Goal: Task Accomplishment & Management: Manage account settings

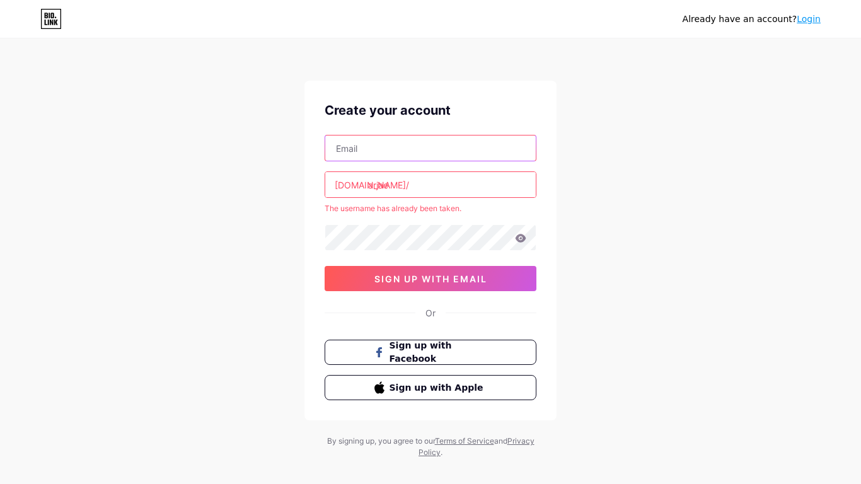
click at [388, 146] on input "text" at bounding box center [430, 148] width 211 height 25
type input "[EMAIL_ADDRESS][DOMAIN_NAME]"
click at [411, 194] on input "arjae" at bounding box center [430, 184] width 211 height 25
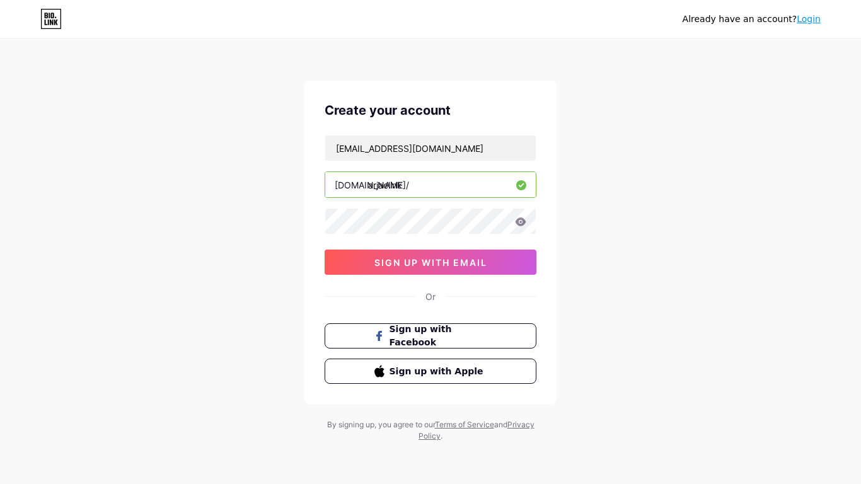
type input "arjaelink"
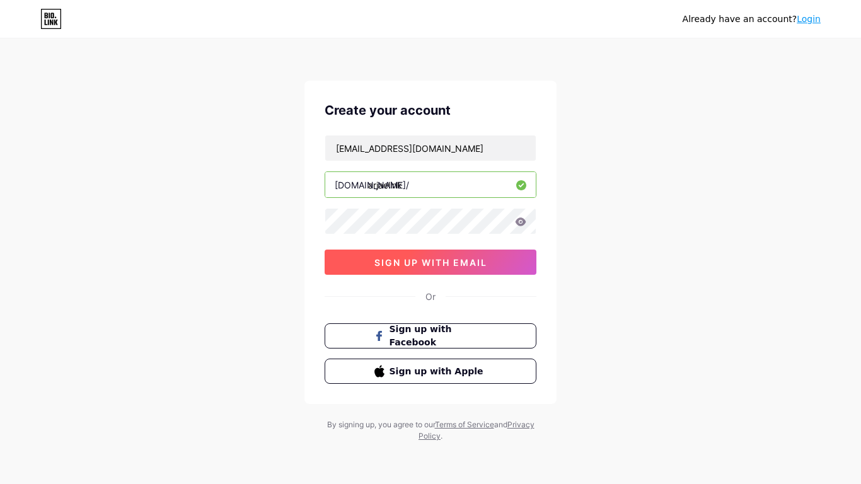
click at [434, 269] on button "sign up with email" at bounding box center [431, 262] width 212 height 25
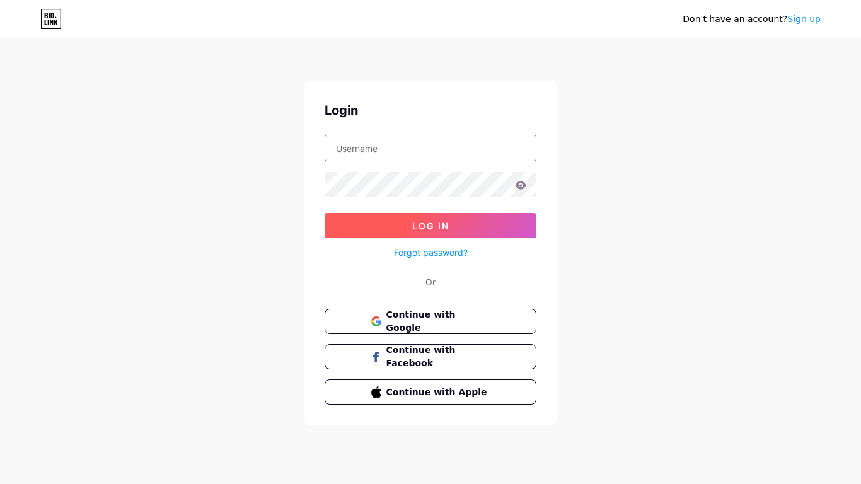
type input "596148@stu.sandi.net"
click at [383, 219] on button "Log In" at bounding box center [431, 225] width 212 height 25
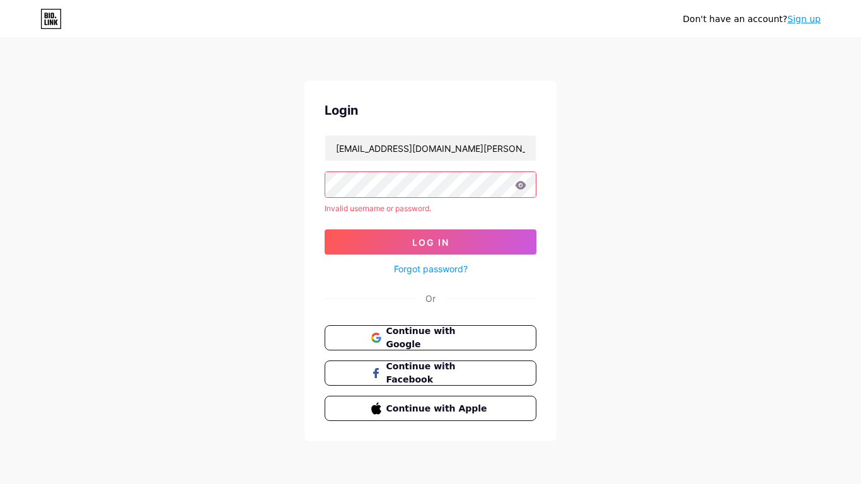
click at [523, 189] on icon at bounding box center [520, 185] width 11 height 9
click at [296, 185] on div "Don't have an account? Sign up Login 596148@stu.sandi.net Invalid username or p…" at bounding box center [430, 241] width 861 height 482
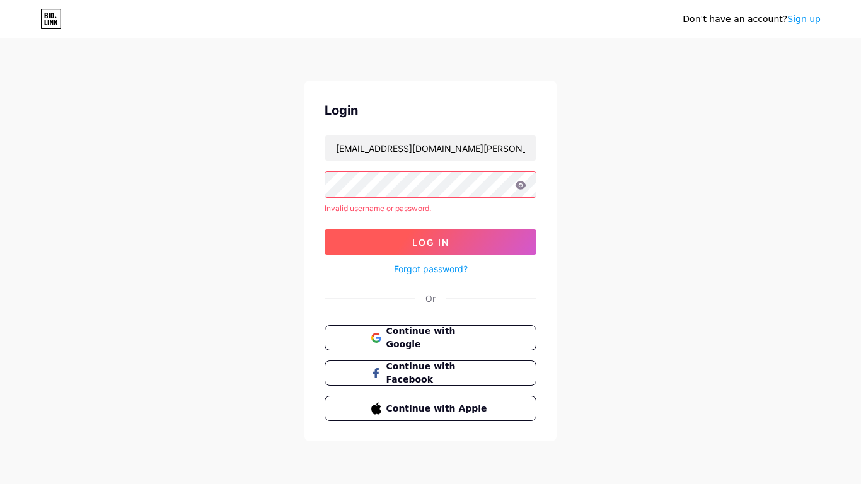
click at [449, 239] on span "Log In" at bounding box center [430, 242] width 37 height 11
click at [506, 237] on button "Log In" at bounding box center [431, 242] width 212 height 25
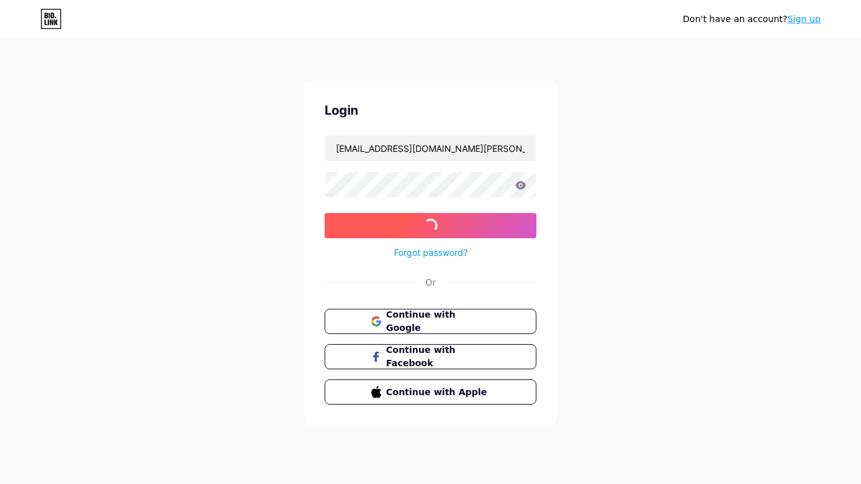
click at [506, 237] on button "Log In" at bounding box center [431, 225] width 212 height 25
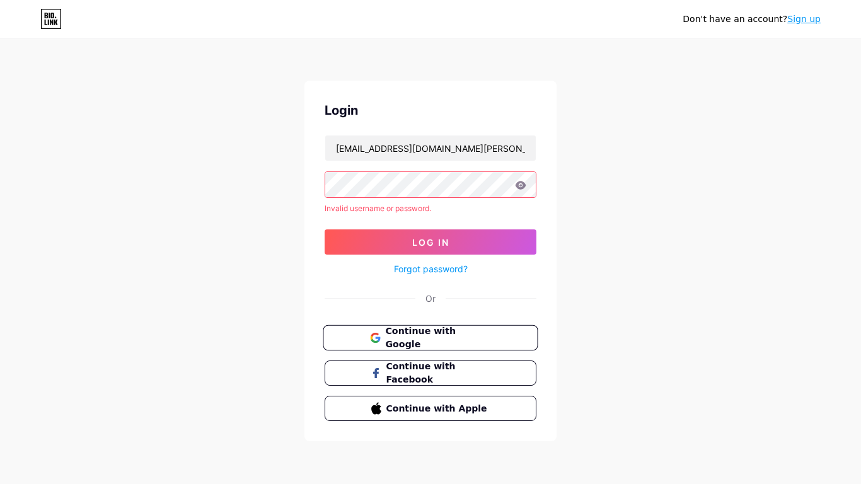
click at [429, 338] on span "Continue with Google" at bounding box center [437, 338] width 105 height 27
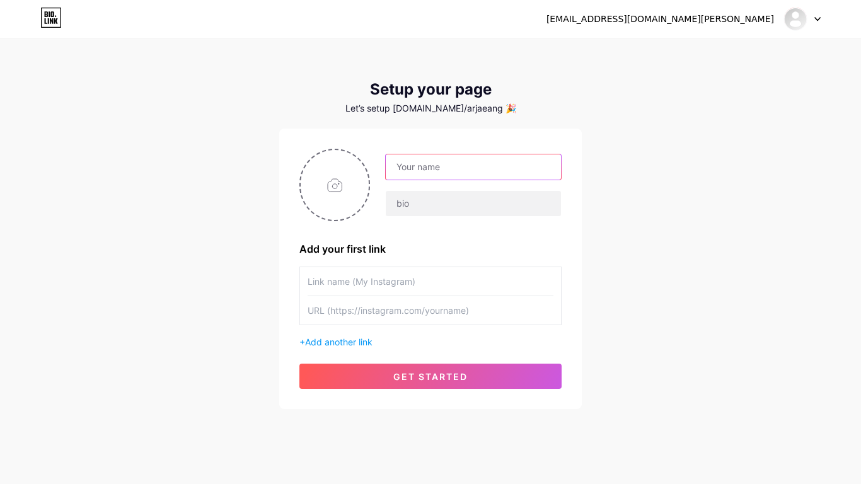
type input "q"
click at [462, 175] on input "q" at bounding box center [473, 166] width 175 height 25
click at [504, 172] on input "text" at bounding box center [473, 166] width 175 height 25
type input "arjae"
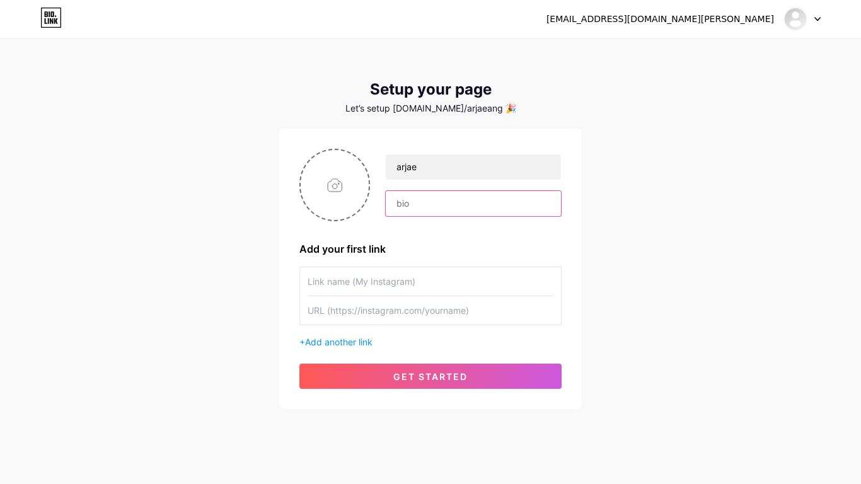
click at [425, 204] on input "text" at bounding box center [473, 203] width 175 height 25
type input "arjaelink"
click at [359, 276] on input "text" at bounding box center [431, 281] width 246 height 28
type input "faze rug"
click at [501, 305] on input "text" at bounding box center [431, 310] width 246 height 28
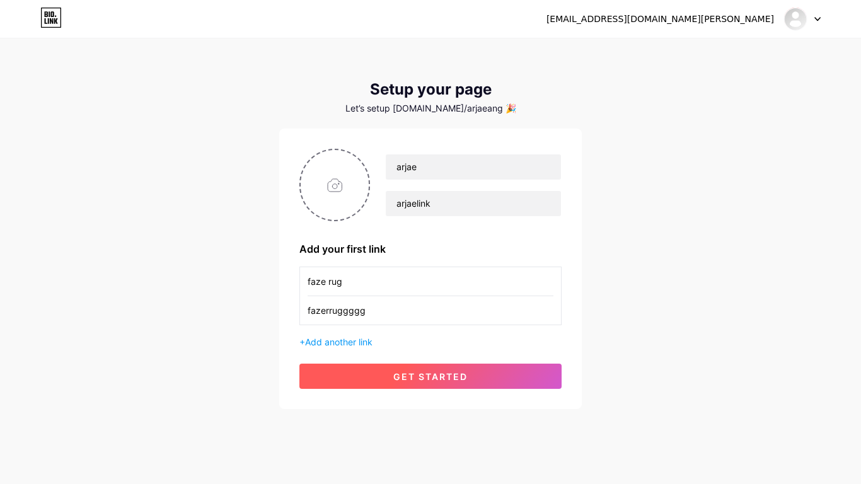
click at [411, 370] on button "get started" at bounding box center [431, 376] width 262 height 25
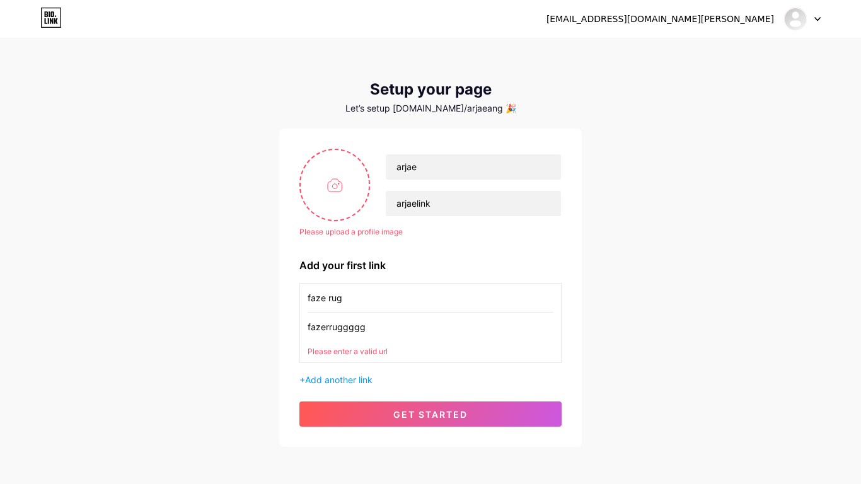
drag, startPoint x: 378, startPoint y: 332, endPoint x: 281, endPoint y: 319, distance: 98.0
click at [281, 319] on div "Please upload a profile image arjae arjaelink Please upload a profile image Add…" at bounding box center [430, 288] width 303 height 318
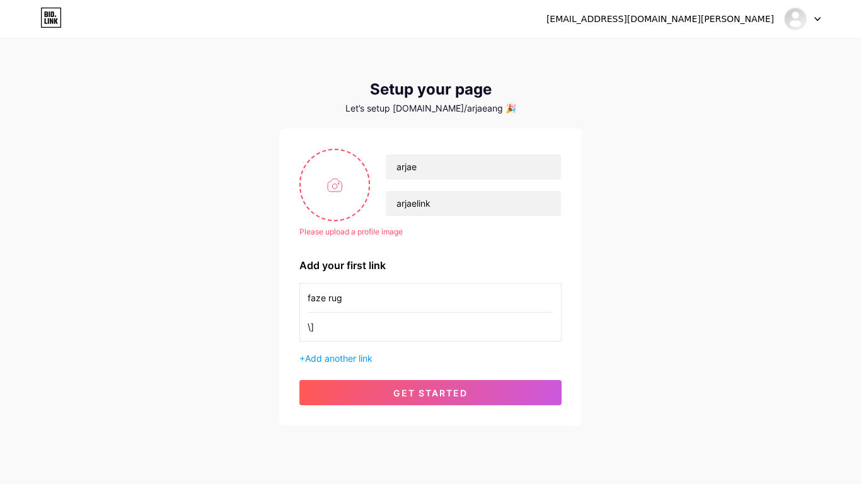
type input "\"
click at [357, 203] on input "file" at bounding box center [335, 185] width 68 height 70
type input "C:\fakepath\images (1).jpeg"
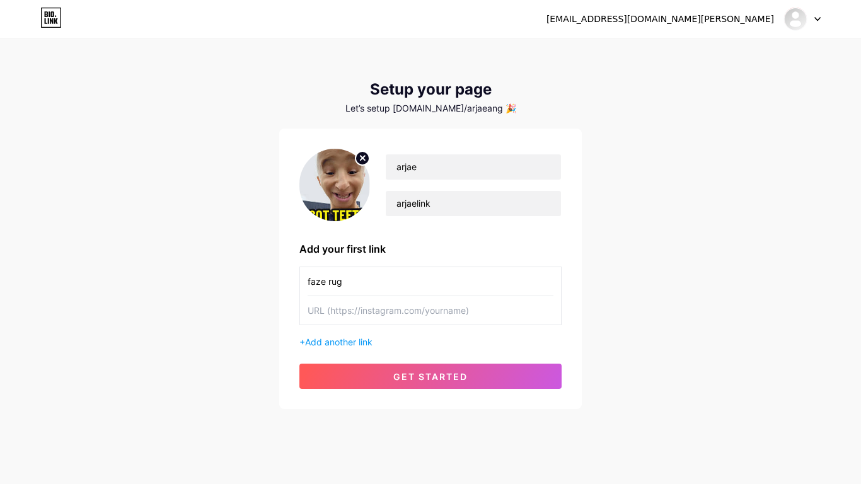
click at [421, 325] on div "faze rug" at bounding box center [431, 296] width 262 height 59
click at [415, 314] on input "text" at bounding box center [431, 310] width 246 height 28
type input "jayshock"
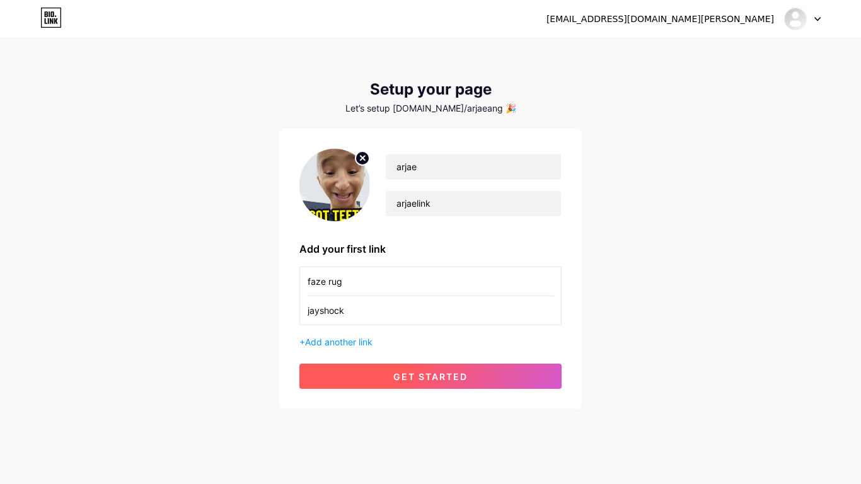
click at [342, 377] on button "get started" at bounding box center [431, 376] width 262 height 25
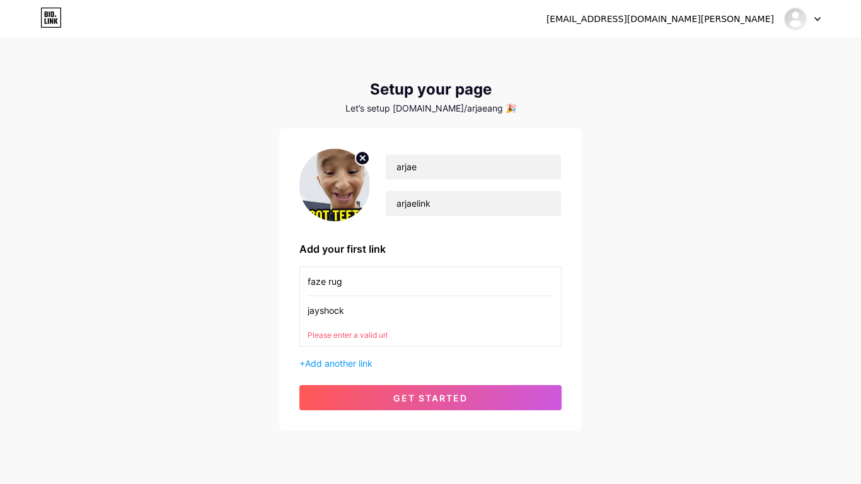
drag, startPoint x: 349, startPoint y: 309, endPoint x: 272, endPoint y: 306, distance: 77.0
click at [272, 306] on div "596148@stu.sandi.net Dashboard Logout Setup your page Let’s setup bio.link/arja…" at bounding box center [430, 235] width 861 height 471
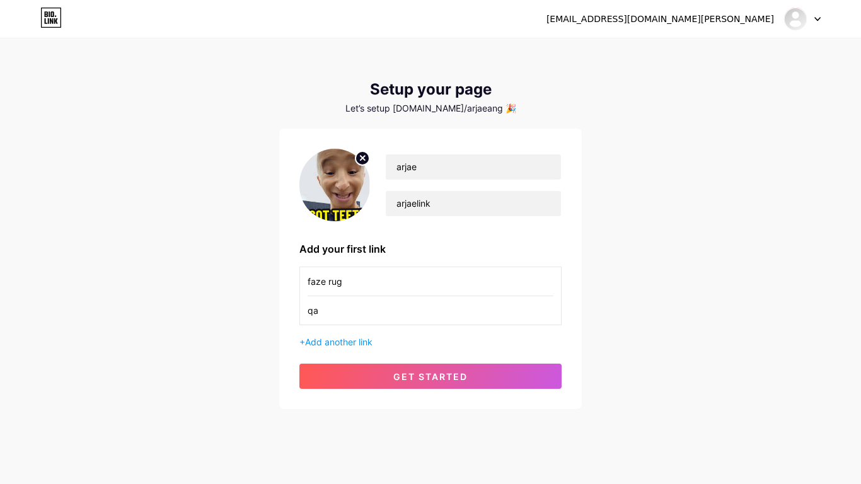
type input "q"
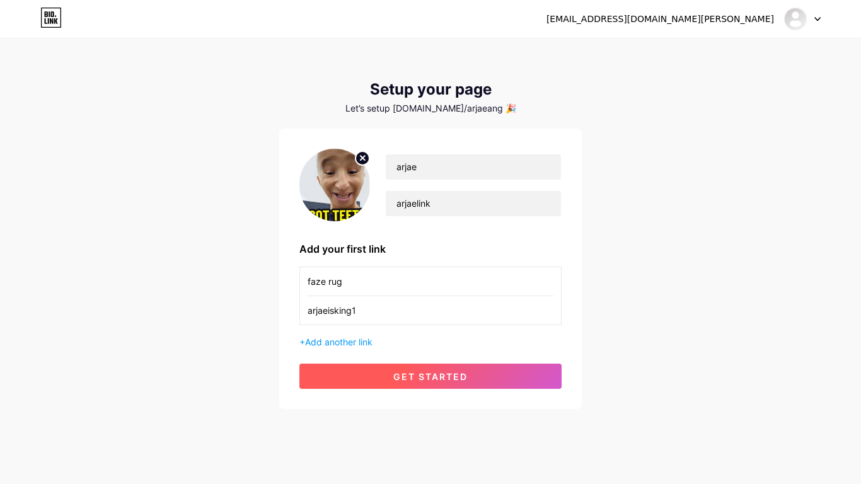
type input "arjaeisking1"
click at [385, 376] on button "get started" at bounding box center [431, 376] width 262 height 25
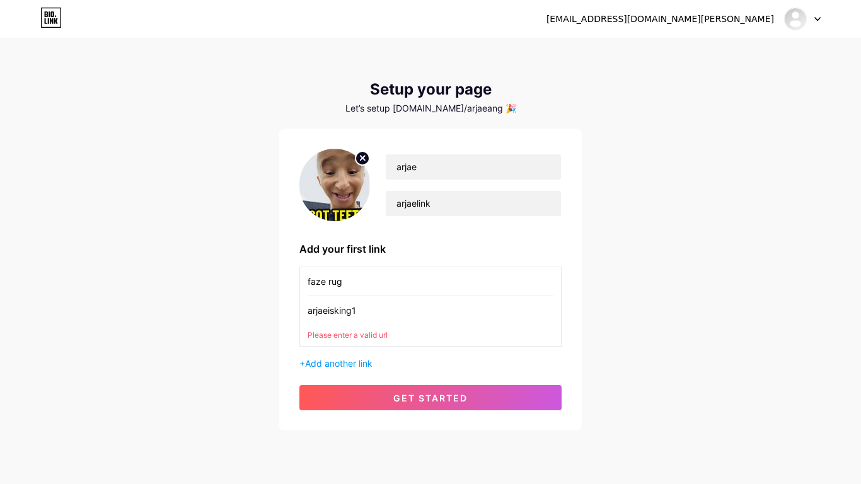
click at [358, 287] on input "faze rug" at bounding box center [431, 281] width 246 height 28
click at [356, 286] on input "faze rug" at bounding box center [431, 281] width 246 height 28
type input "f"
type input "ilovegod1"
click at [313, 378] on div "arjae arjaelink Add your first link ilovegod1 arjaeisking1 Please enter a valid…" at bounding box center [431, 280] width 262 height 262
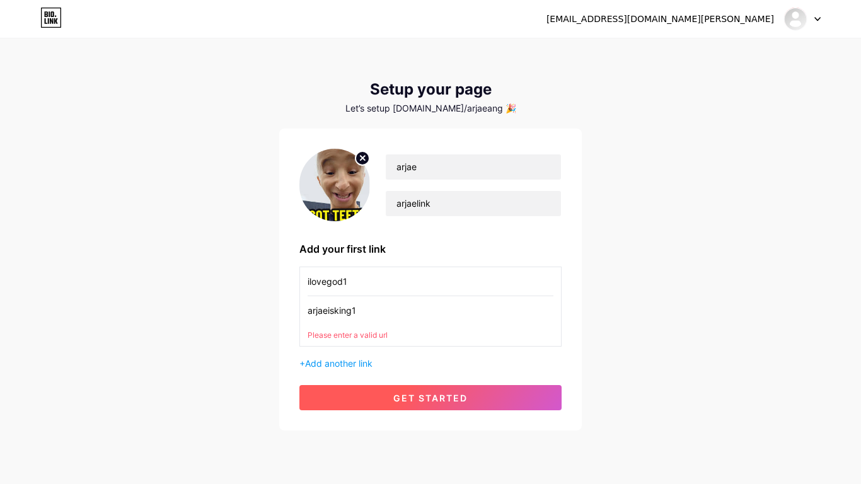
click at [320, 387] on button "get started" at bounding box center [431, 397] width 262 height 25
click at [336, 405] on button "get started" at bounding box center [431, 397] width 262 height 25
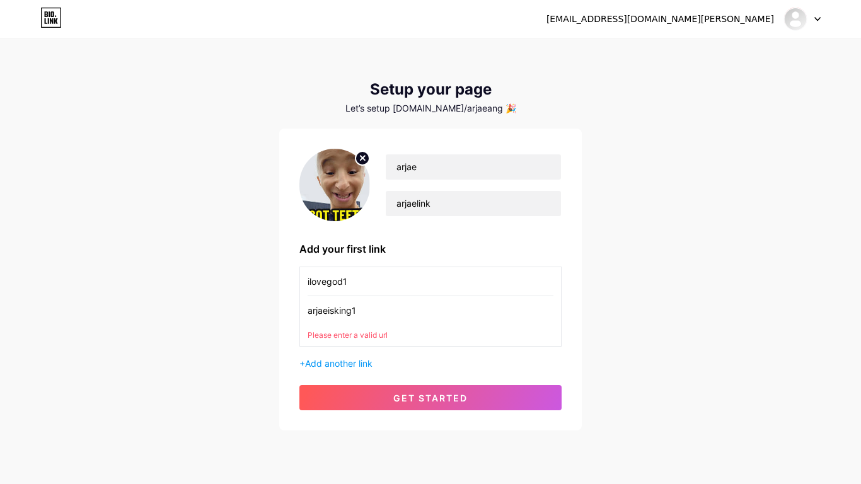
click at [370, 302] on input "arjaeisking1" at bounding box center [431, 310] width 246 height 28
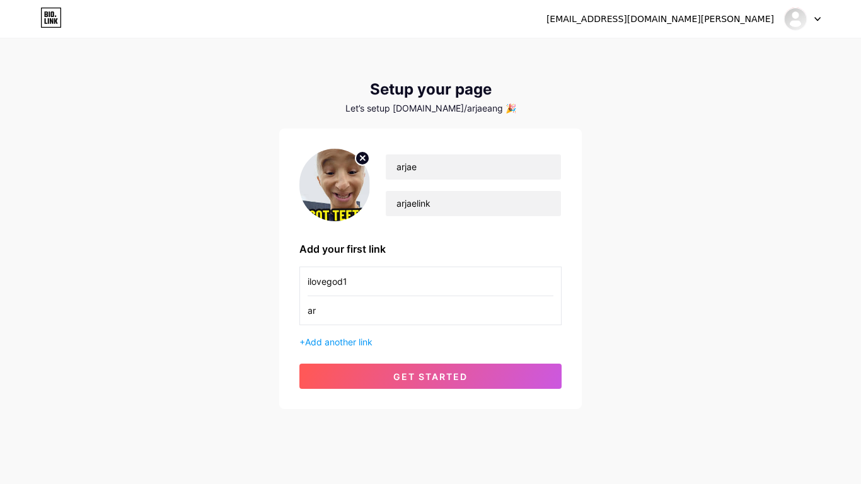
type input "a"
type input "g"
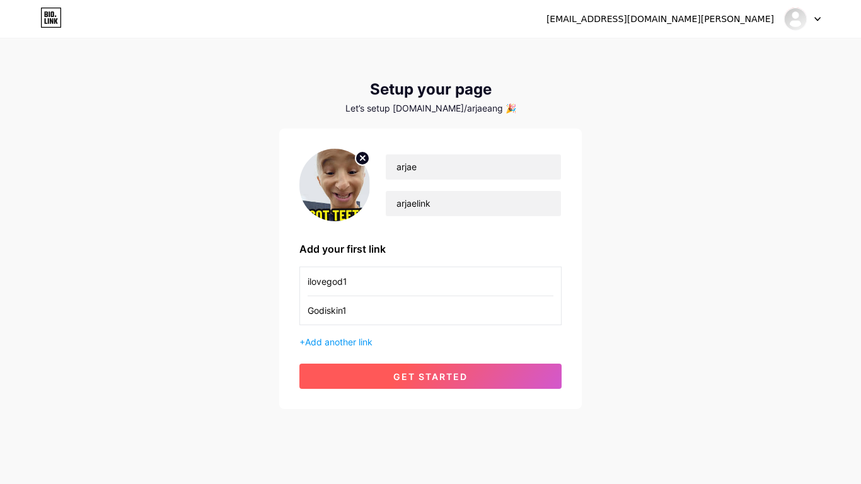
click at [363, 370] on button "get started" at bounding box center [431, 376] width 262 height 25
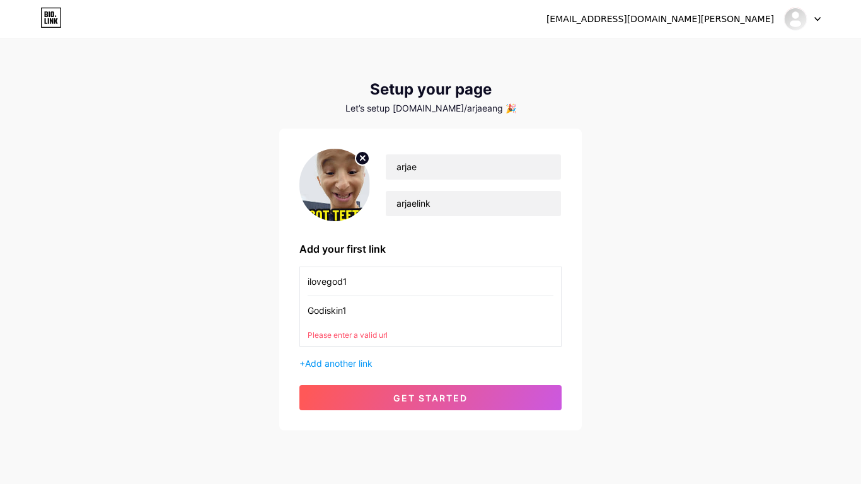
drag, startPoint x: 382, startPoint y: 313, endPoint x: 327, endPoint y: 310, distance: 55.0
click at [327, 310] on input "Godiskin1" at bounding box center [431, 310] width 246 height 28
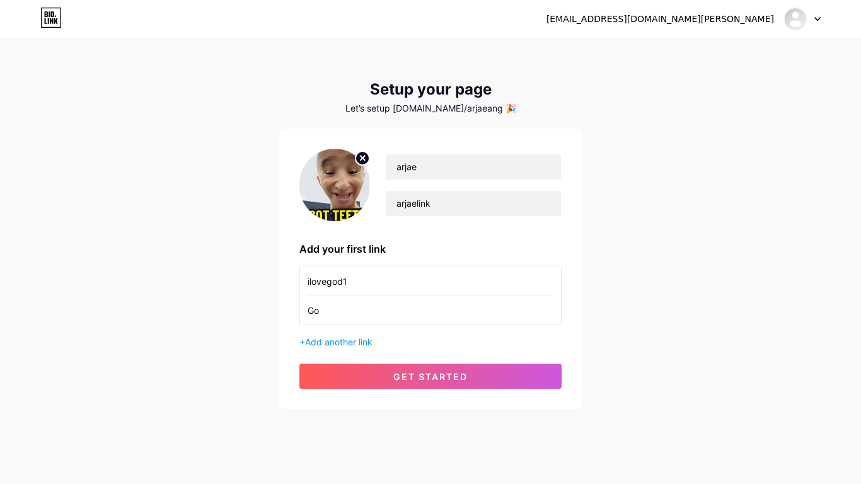
type input "G"
click at [322, 345] on span "Add another link" at bounding box center [338, 342] width 67 height 11
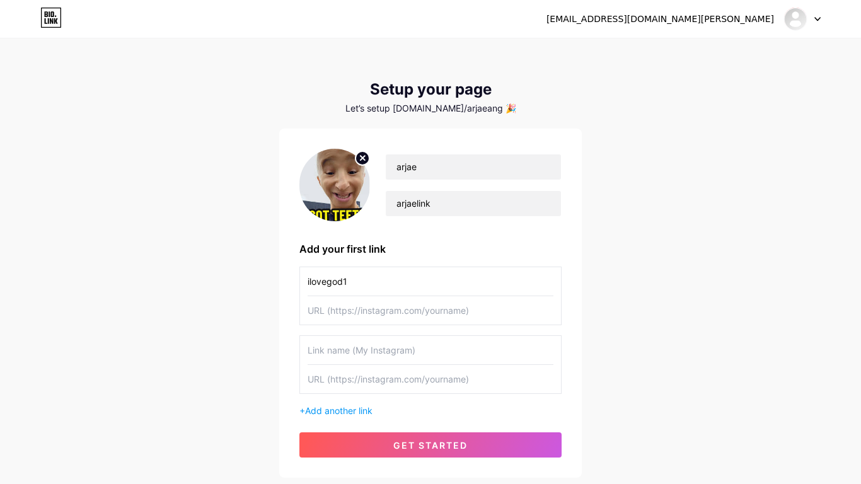
click at [375, 350] on input "text" at bounding box center [431, 350] width 246 height 28
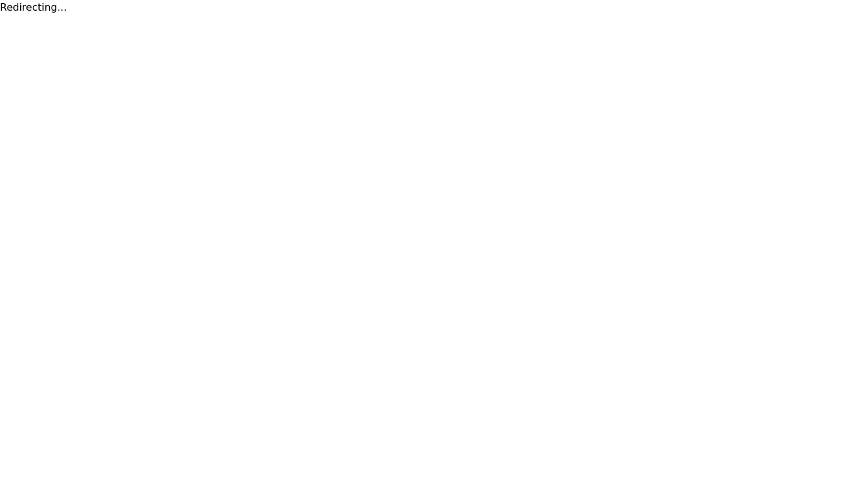
click at [374, 15] on html "Redirecting..." at bounding box center [430, 7] width 861 height 15
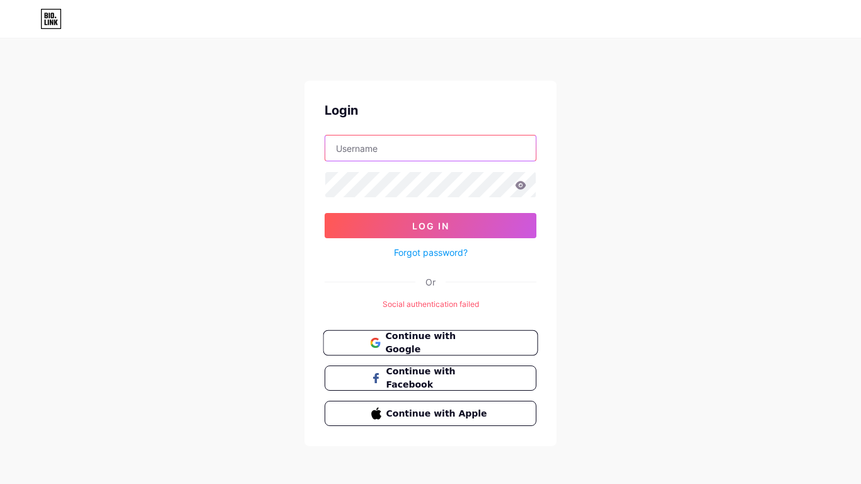
type input "[EMAIL_ADDRESS][DOMAIN_NAME][PERSON_NAME]"
click at [462, 414] on span "Continue with Apple" at bounding box center [437, 413] width 105 height 13
type input "[EMAIL_ADDRESS][DOMAIN_NAME][PERSON_NAME]"
click at [86, 467] on div "Login [EMAIL_ADDRESS][DOMAIN_NAME][PERSON_NAME] Log In Forgot password? Or Soci…" at bounding box center [430, 243] width 861 height 487
click at [56, 20] on icon at bounding box center [56, 23] width 4 height 6
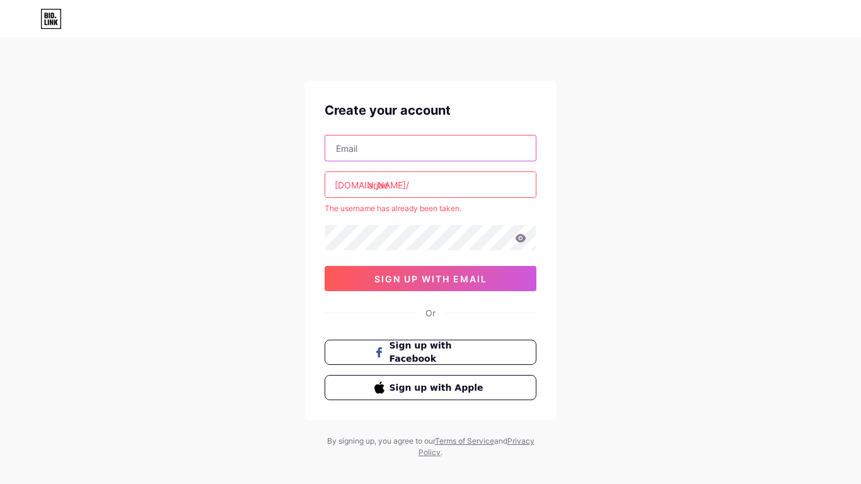
click at [421, 144] on input "text" at bounding box center [430, 148] width 211 height 25
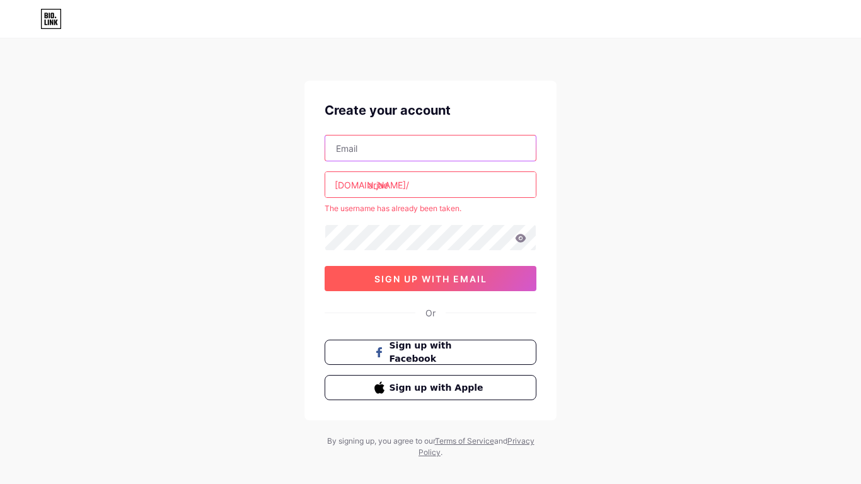
type input "[EMAIL_ADDRESS][DOMAIN_NAME][PERSON_NAME]"
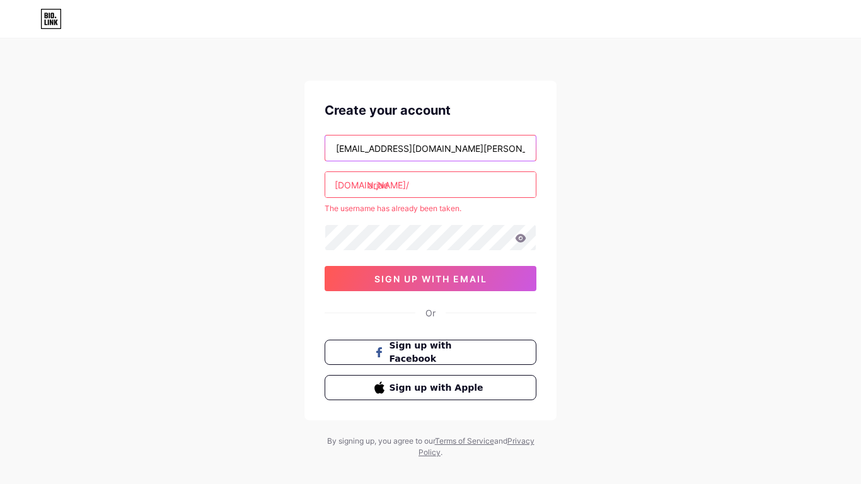
drag, startPoint x: 432, startPoint y: 153, endPoint x: 265, endPoint y: 156, distance: 167.1
click at [265, 156] on div "Create your account 596148@stu.sandi.net bio.link/ arjae The username has alrea…" at bounding box center [430, 249] width 861 height 499
click at [431, 163] on div "bio.link/ arjae The username has already been taken. 0cAFcWeA5DT4Qwf9mSsIhMDF-Q…" at bounding box center [431, 213] width 212 height 156
click at [429, 157] on input "text" at bounding box center [430, 148] width 211 height 25
type input "[EMAIL_ADDRESS][DOMAIN_NAME]"
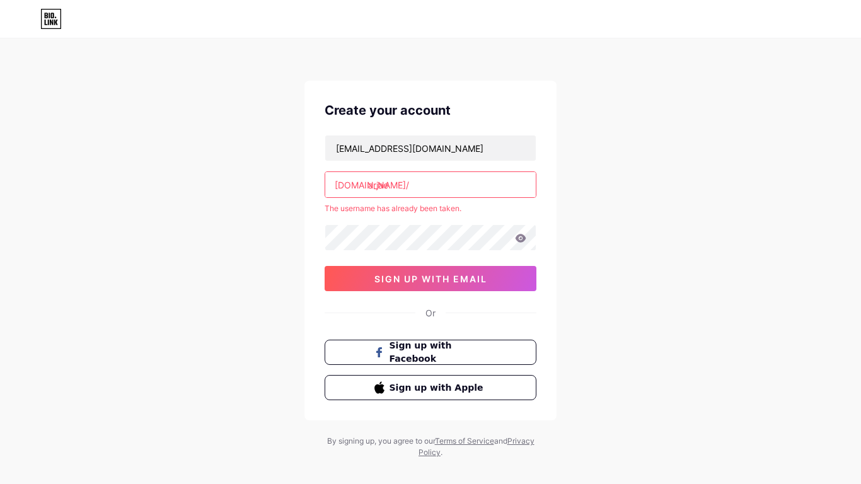
click at [417, 190] on input "arjae" at bounding box center [430, 184] width 211 height 25
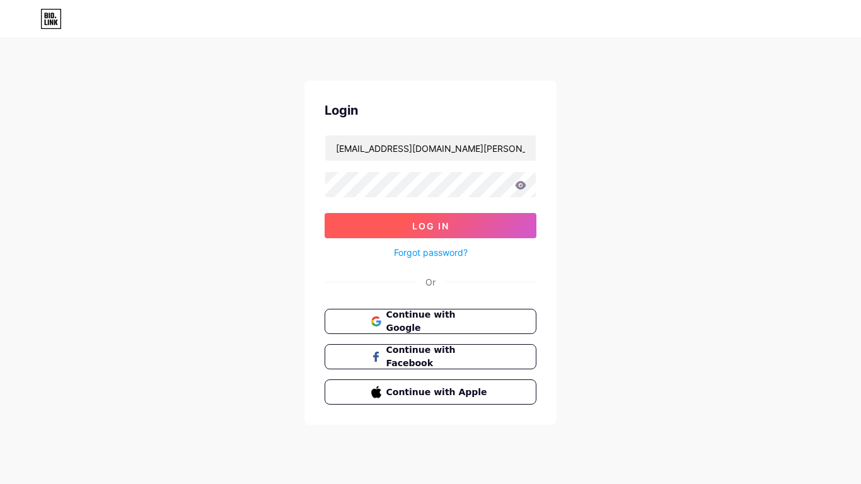
click at [428, 237] on form "[EMAIL_ADDRESS][DOMAIN_NAME][PERSON_NAME] Log In Forgot password?" at bounding box center [431, 197] width 212 height 125
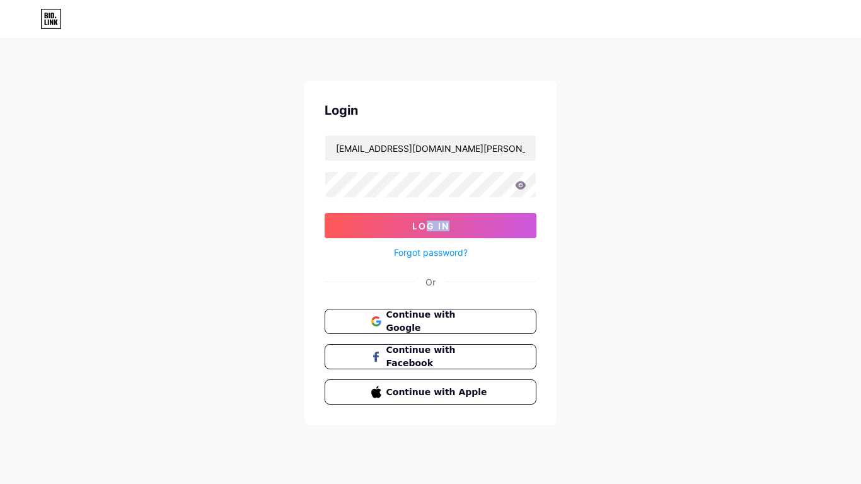
click at [423, 202] on form "[EMAIL_ADDRESS][DOMAIN_NAME][PERSON_NAME] Log In Forgot password?" at bounding box center [431, 197] width 212 height 125
click at [254, 180] on div "Login [EMAIL_ADDRESS][DOMAIN_NAME][PERSON_NAME] Log In Forgot password? Or Cont…" at bounding box center [430, 232] width 861 height 465
click at [325, 213] on button "Log In" at bounding box center [431, 225] width 212 height 25
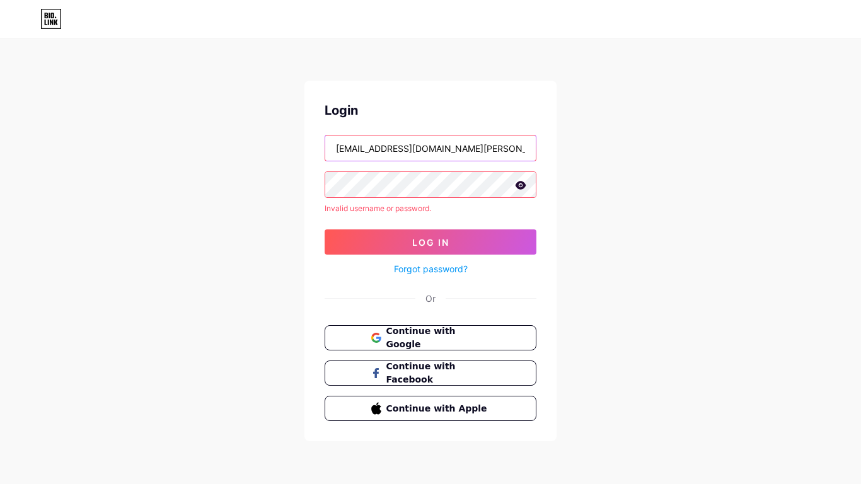
drag, startPoint x: 440, startPoint y: 152, endPoint x: 337, endPoint y: 136, distance: 103.4
click at [337, 136] on input "[EMAIL_ADDRESS][DOMAIN_NAME][PERSON_NAME]" at bounding box center [430, 148] width 211 height 25
click at [306, 155] on div "Login [EMAIL_ADDRESS][DOMAIN_NAME][PERSON_NAME] Invalid username or password. L…" at bounding box center [431, 261] width 252 height 361
click at [437, 143] on input "[EMAIL_ADDRESS][DOMAIN_NAME][PERSON_NAME]" at bounding box center [430, 148] width 211 height 25
type input "5"
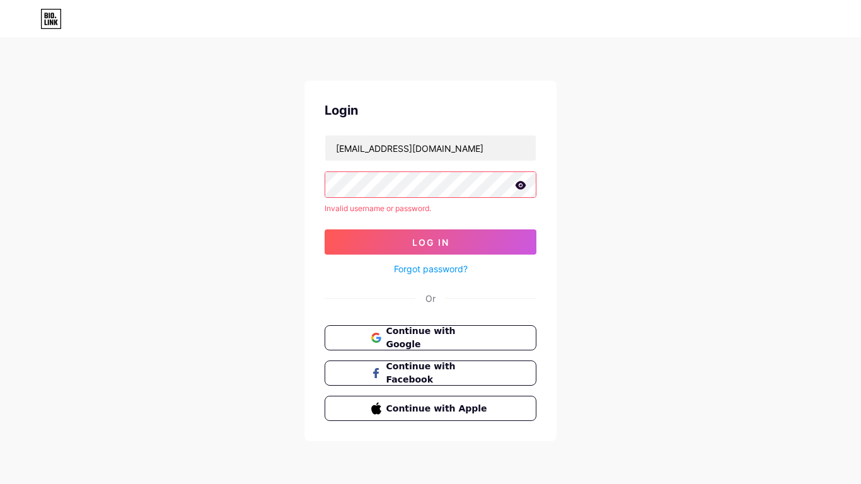
click at [305, 184] on div "Login [EMAIL_ADDRESS][DOMAIN_NAME] Invalid username or password. Log In Forgot …" at bounding box center [431, 261] width 252 height 361
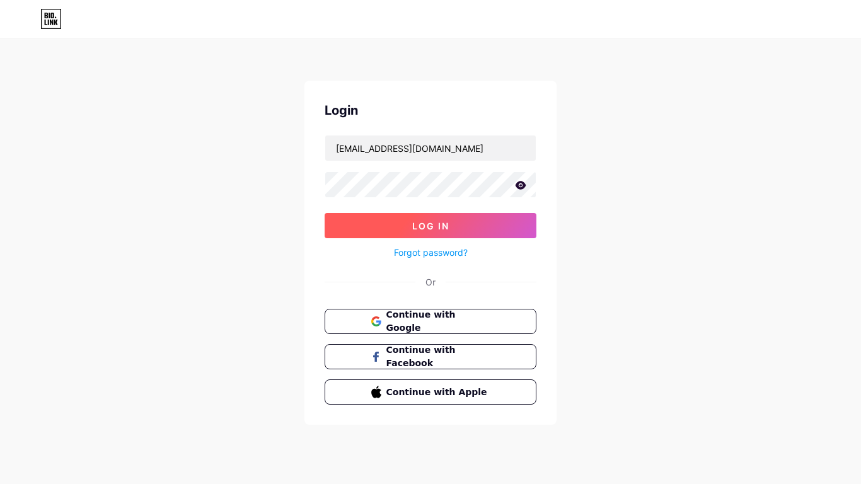
click at [461, 219] on button "Log In" at bounding box center [431, 225] width 212 height 25
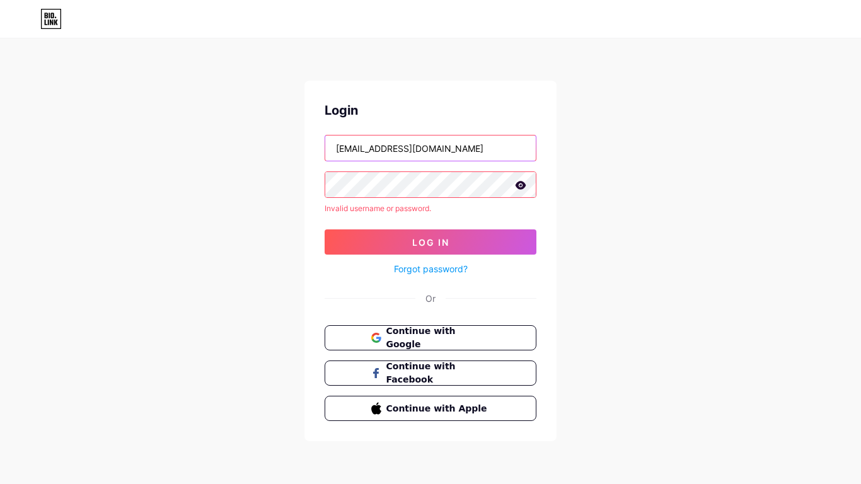
drag, startPoint x: 440, startPoint y: 154, endPoint x: 306, endPoint y: 147, distance: 133.3
click at [306, 147] on div "Login [EMAIL_ADDRESS][DOMAIN_NAME] Invalid username or password. Log In Forgot …" at bounding box center [431, 261] width 252 height 361
type input "[EMAIL_ADDRESS][DOMAIN_NAME][PERSON_NAME]"
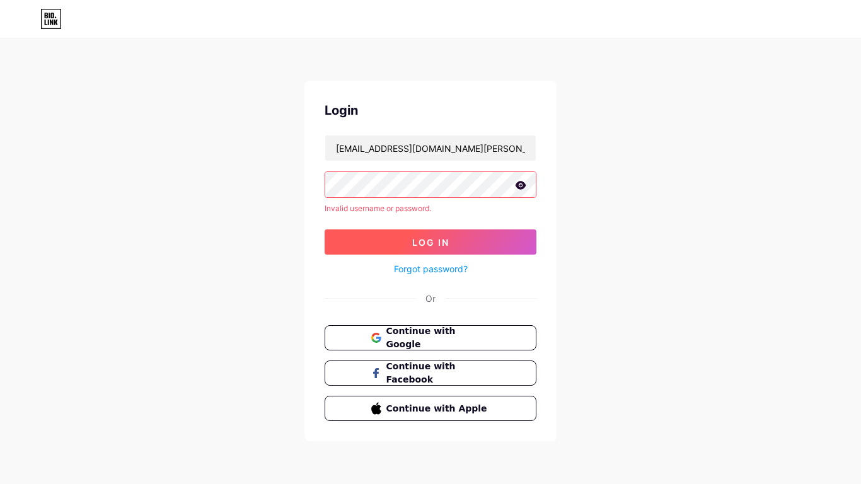
click at [446, 237] on span "Log In" at bounding box center [430, 242] width 37 height 11
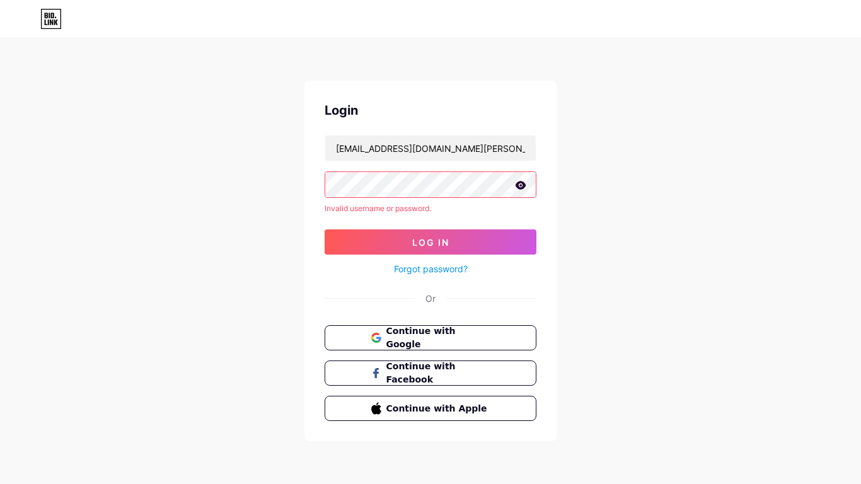
click at [439, 270] on link "Forgot password?" at bounding box center [431, 268] width 74 height 13
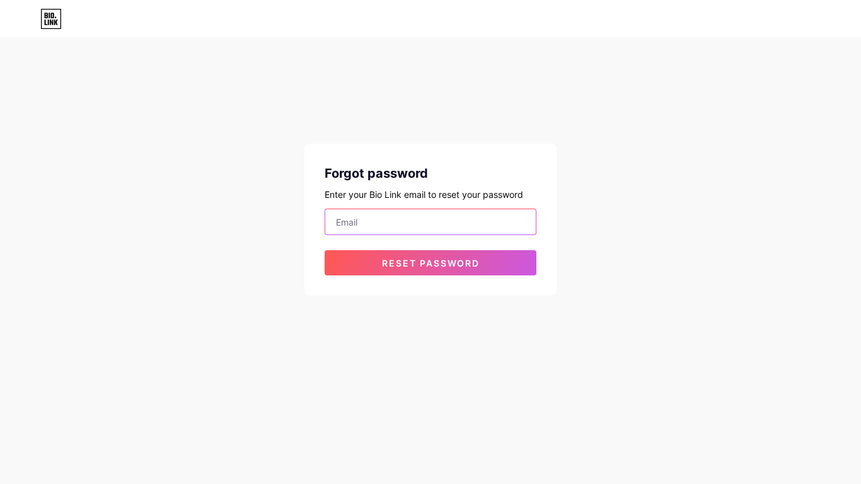
click at [402, 215] on input "email" at bounding box center [430, 221] width 211 height 25
type input "[EMAIL_ADDRESS][DOMAIN_NAME][PERSON_NAME]"
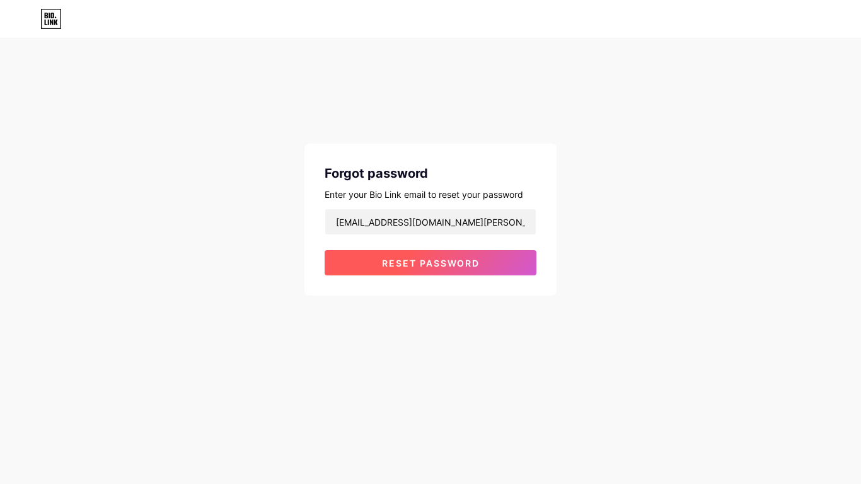
click at [448, 263] on span "Reset password" at bounding box center [431, 263] width 98 height 11
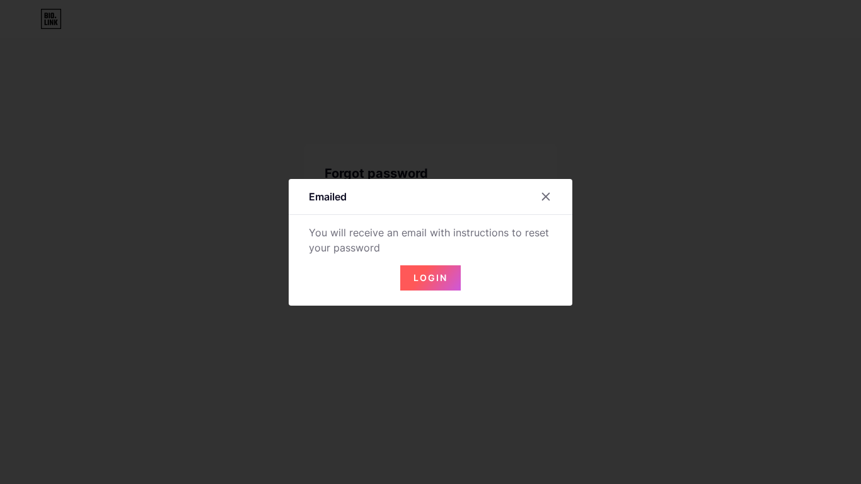
click at [425, 261] on div "Login" at bounding box center [431, 270] width 284 height 40
click at [431, 281] on span "Login" at bounding box center [431, 277] width 34 height 11
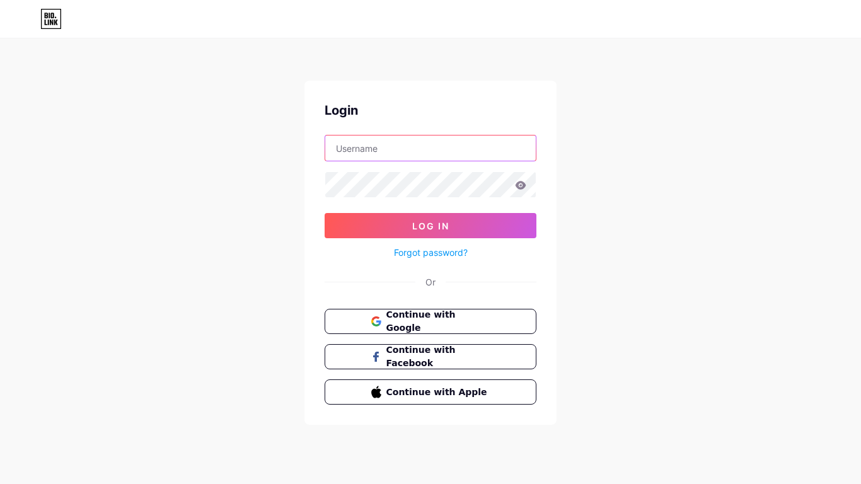
type input "[EMAIL_ADDRESS][DOMAIN_NAME][PERSON_NAME]"
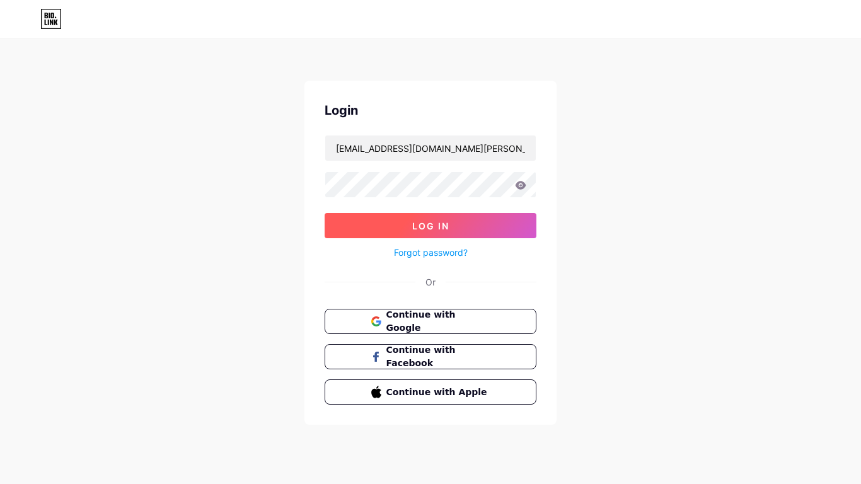
click at [407, 232] on button "Log In" at bounding box center [431, 225] width 212 height 25
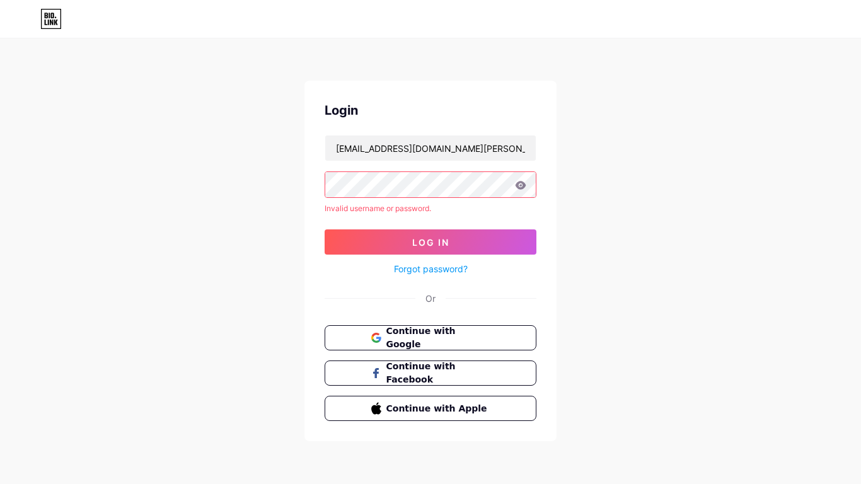
click at [442, 265] on link "Forgot password?" at bounding box center [431, 268] width 74 height 13
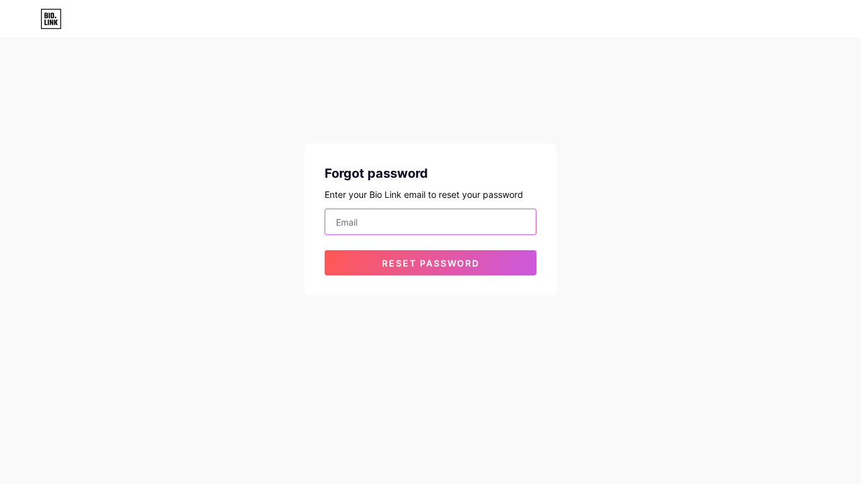
click at [398, 231] on input "email" at bounding box center [430, 221] width 211 height 25
type input "[EMAIL_ADDRESS][DOMAIN_NAME]"
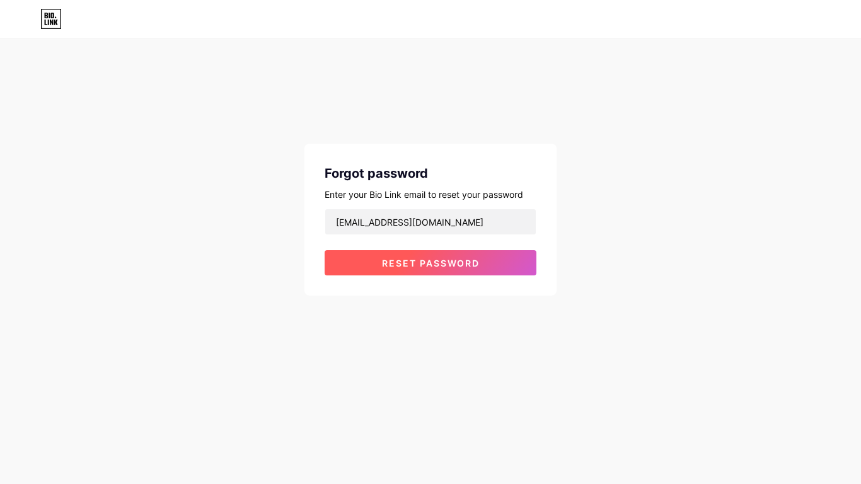
click at [406, 256] on button "Reset password" at bounding box center [431, 262] width 212 height 25
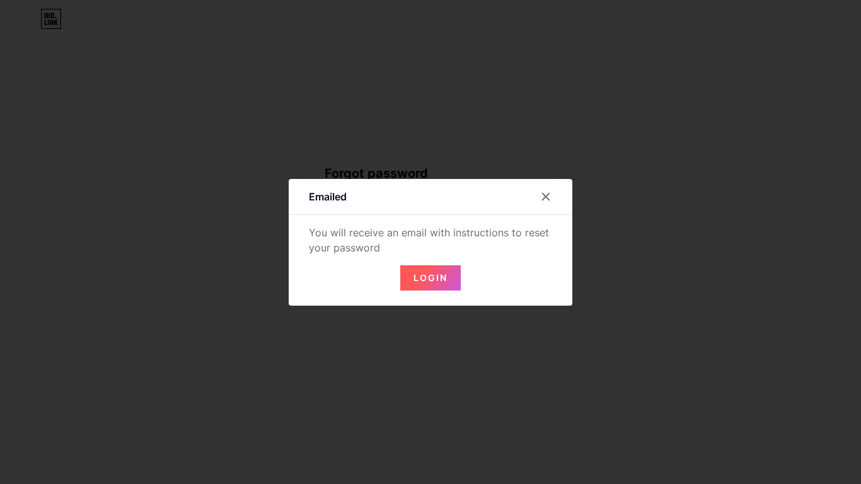
click at [421, 278] on span "Login" at bounding box center [431, 277] width 34 height 11
